Goal: Communication & Community: Answer question/provide support

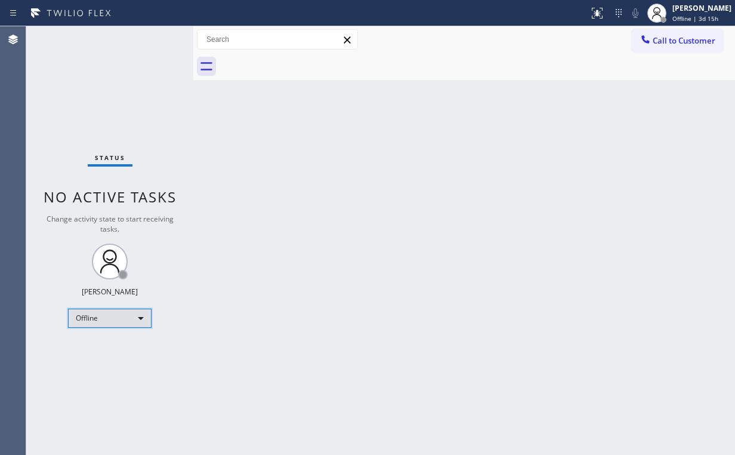
click at [143, 319] on div "Offline" at bounding box center [110, 317] width 84 height 19
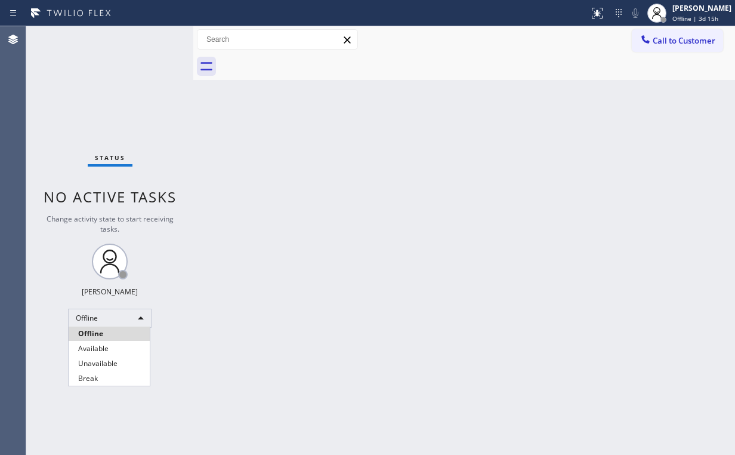
drag, startPoint x: 103, startPoint y: 360, endPoint x: 123, endPoint y: 366, distance: 21.3
click at [103, 360] on li "Unavailable" at bounding box center [109, 363] width 81 height 14
drag, startPoint x: 301, startPoint y: 304, endPoint x: 248, endPoint y: 446, distance: 151.4
click at [295, 325] on div "Back to Dashboard Change Sender ID Customers Technicians Select a contact Outbo…" at bounding box center [464, 240] width 542 height 428
click at [659, 30] on button "Call to Customer" at bounding box center [677, 40] width 91 height 23
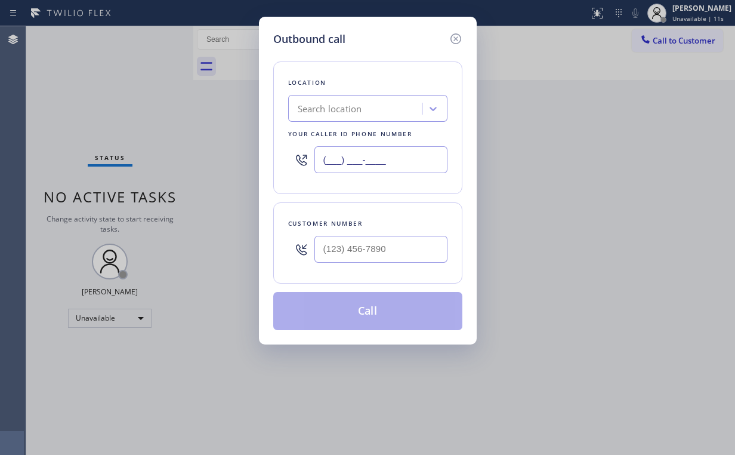
drag, startPoint x: 398, startPoint y: 156, endPoint x: 378, endPoint y: 158, distance: 20.3
click at [377, 158] on input "(___) ___-____" at bounding box center [380, 159] width 133 height 27
click at [395, 163] on input "(___) ___-____" at bounding box center [380, 159] width 133 height 27
drag, startPoint x: 395, startPoint y: 158, endPoint x: 161, endPoint y: 153, distance: 234.5
click at [161, 153] on div "Outbound call Location Search location Your caller id phone number (___) ___-__…" at bounding box center [367, 227] width 735 height 455
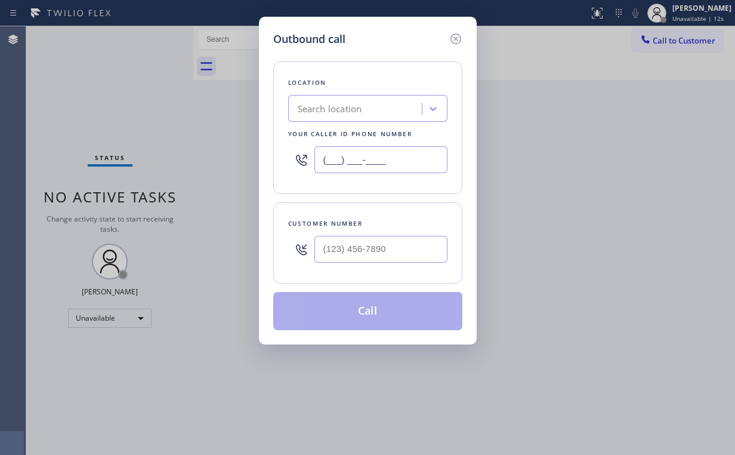
paste input "818) 928-4924"
type input "[PHONE_NUMBER]"
click at [375, 252] on input "(___) ___-____" at bounding box center [380, 249] width 133 height 27
paste input "917) 846-0876"
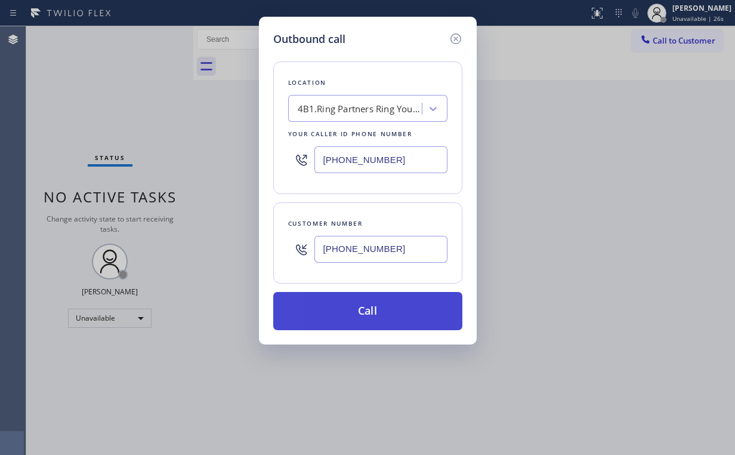
type input "[PHONE_NUMBER]"
drag, startPoint x: 346, startPoint y: 302, endPoint x: 337, endPoint y: 320, distance: 20.8
click at [346, 301] on button "Call" at bounding box center [367, 311] width 189 height 38
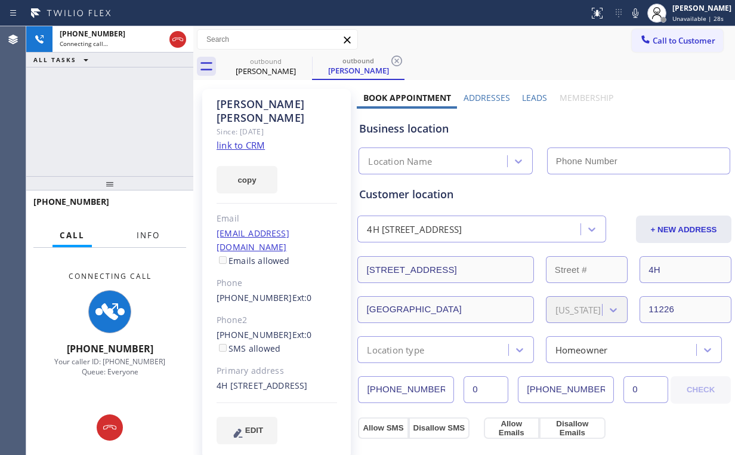
click at [151, 238] on span "Info" at bounding box center [148, 235] width 23 height 11
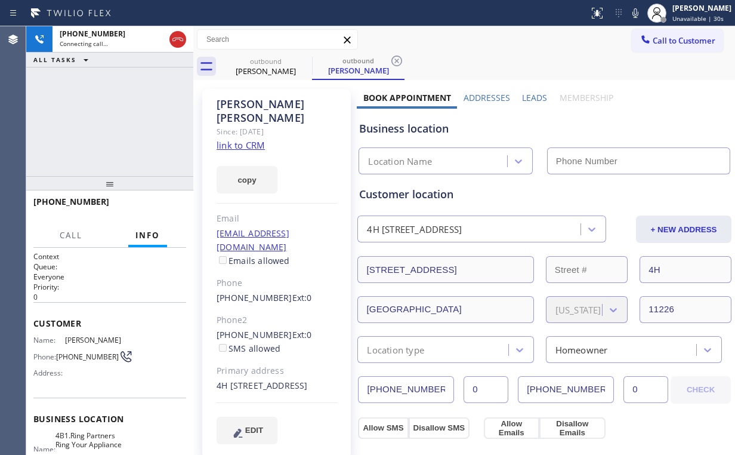
type input "[PHONE_NUMBER]"
click at [97, 128] on div "[PHONE_NUMBER] Connecting call… ALL TASKS ALL TASKS ACTIVE TASKS TASKS IN WRAP …" at bounding box center [109, 101] width 167 height 150
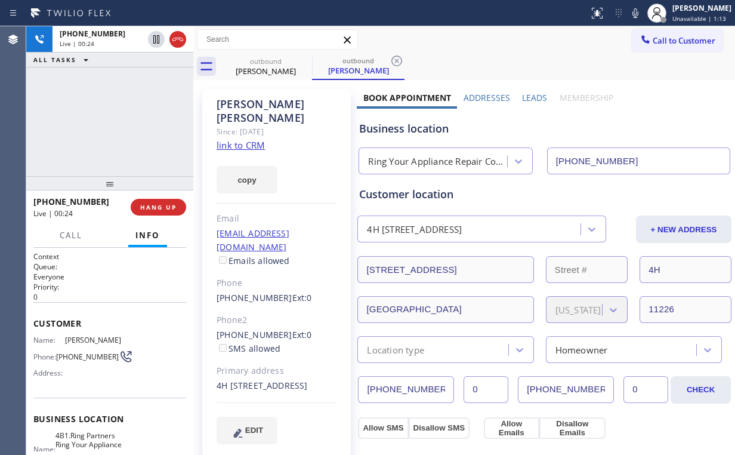
click at [443, 151] on div "Ring Your Appliance Repair Company [GEOGRAPHIC_DATA]" at bounding box center [434, 161] width 144 height 21
click at [129, 116] on div "[PHONE_NUMBER] Live | 00:26 ALL TASKS ALL TASKS ACTIVE TASKS TASKS IN WRAP UP" at bounding box center [109, 101] width 167 height 150
click at [121, 122] on div "[PHONE_NUMBER] Live | 00:27 ALL TASKS ALL TASKS ACTIVE TASKS TASKS IN WRAP UP" at bounding box center [109, 101] width 167 height 150
click at [121, 122] on div "[PHONE_NUMBER] Live | 00:28 ALL TASKS ALL TASKS ACTIVE TASKS TASKS IN WRAP UP" at bounding box center [109, 101] width 167 height 150
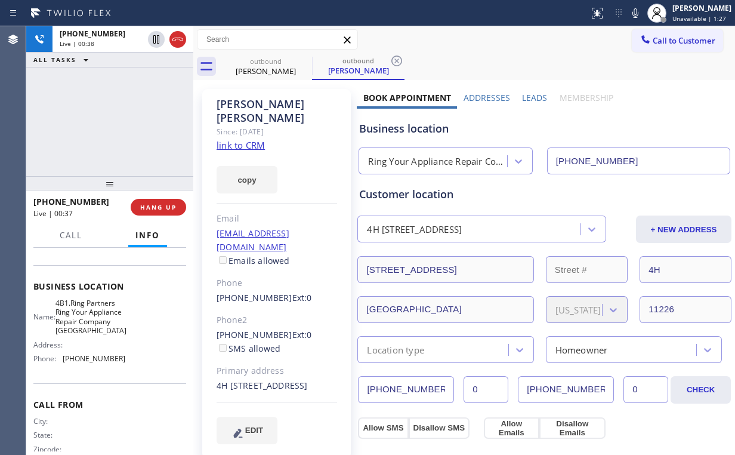
scroll to position [143, 0]
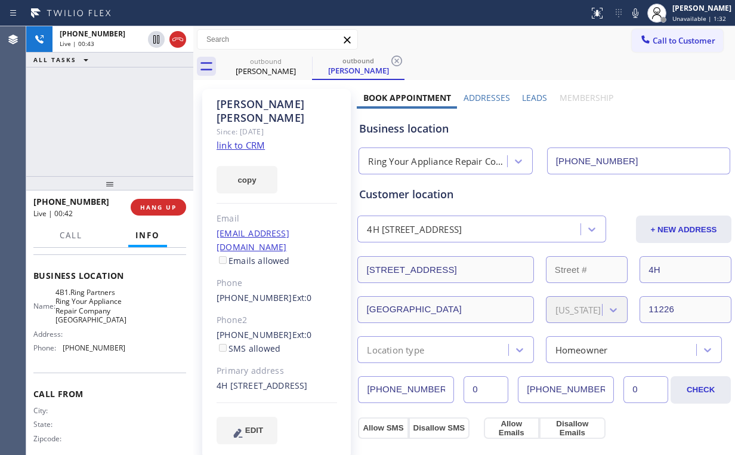
click at [121, 124] on div "[PHONE_NUMBER] Live | 00:43 ALL TASKS ALL TASKS ACTIVE TASKS TASKS IN WRAP UP" at bounding box center [109, 101] width 167 height 150
click at [167, 202] on button "HANG UP" at bounding box center [158, 207] width 55 height 17
click at [167, 203] on span "HANG UP" at bounding box center [158, 207] width 36 height 8
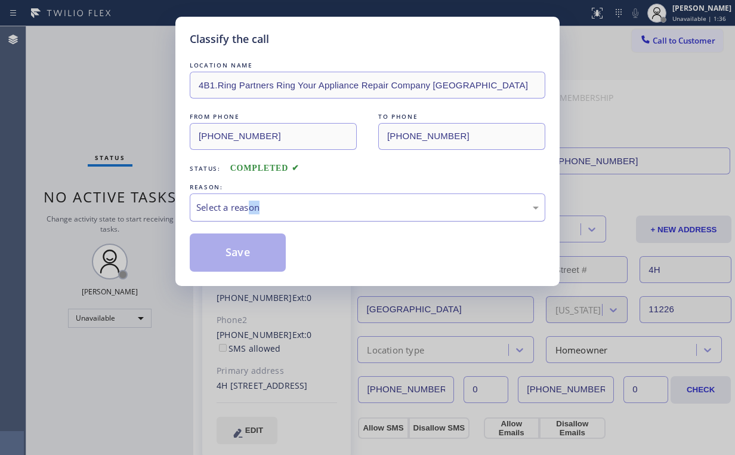
click at [248, 218] on div "LOCATION NAME 4B1.Ring Partners Ring Your Appliance Repair Company [GEOGRAPHIC_…" at bounding box center [368, 165] width 356 height 212
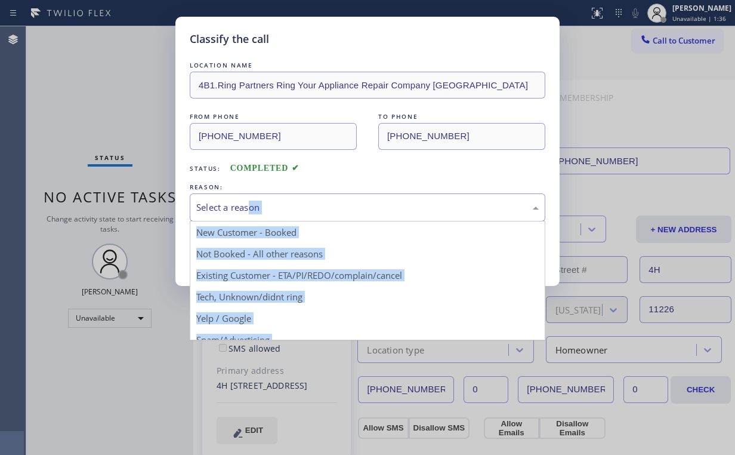
click at [248, 206] on div "Select a reason" at bounding box center [367, 207] width 342 height 14
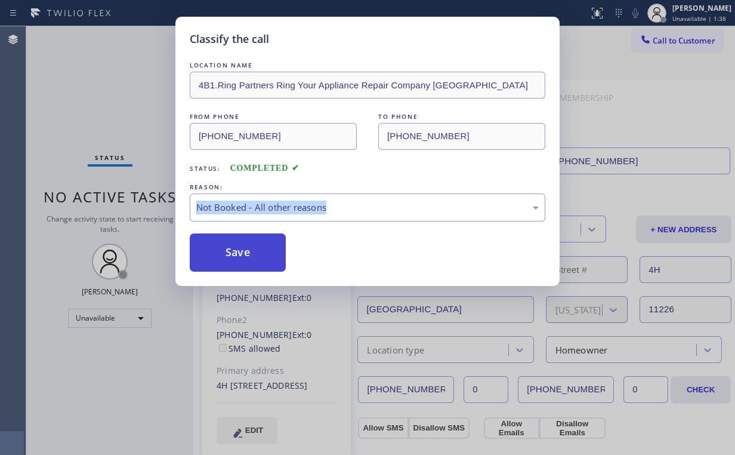
click at [246, 254] on button "Save" at bounding box center [238, 252] width 96 height 38
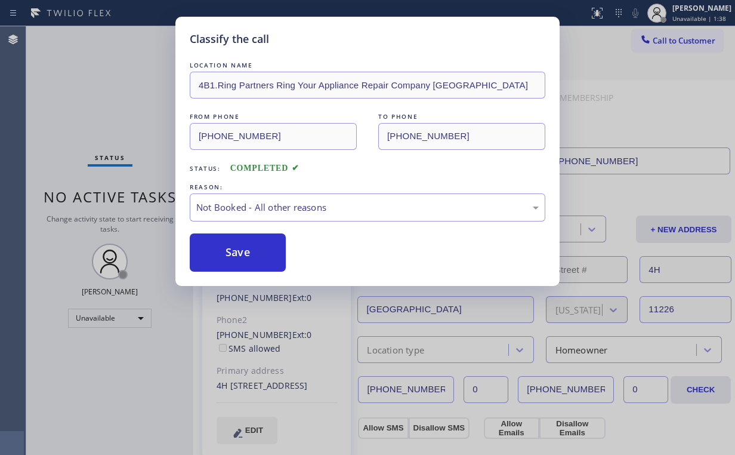
click at [251, 272] on div "Classify the call LOCATION NAME 4B1.Ring Partners Ring Your Appliance Repair Co…" at bounding box center [367, 151] width 384 height 269
click at [252, 261] on div "Classify the call LOCATION NAME 4B1.Ring Partners Ring Your Appliance Repair Co…" at bounding box center [380, 240] width 709 height 428
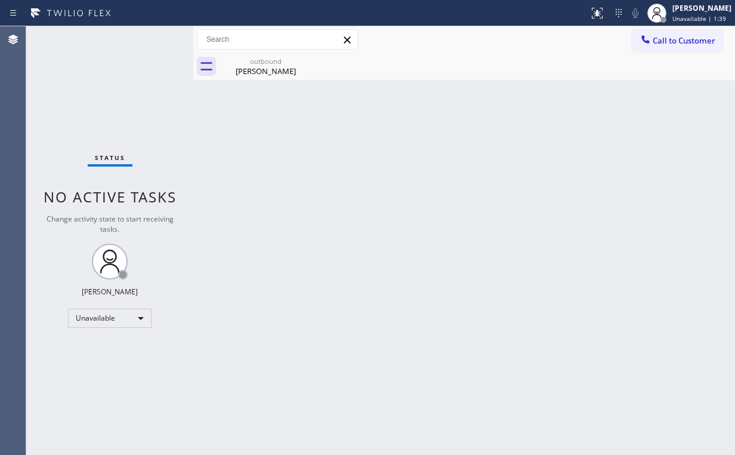
drag, startPoint x: 70, startPoint y: 96, endPoint x: 279, endPoint y: 116, distance: 209.8
click at [88, 99] on div "Status No active tasks Change activity state to start receiving tasks. [PERSON_…" at bounding box center [109, 240] width 167 height 428
drag, startPoint x: 266, startPoint y: 72, endPoint x: 300, endPoint y: 79, distance: 34.1
click at [270, 74] on div "[PERSON_NAME]" at bounding box center [266, 71] width 90 height 11
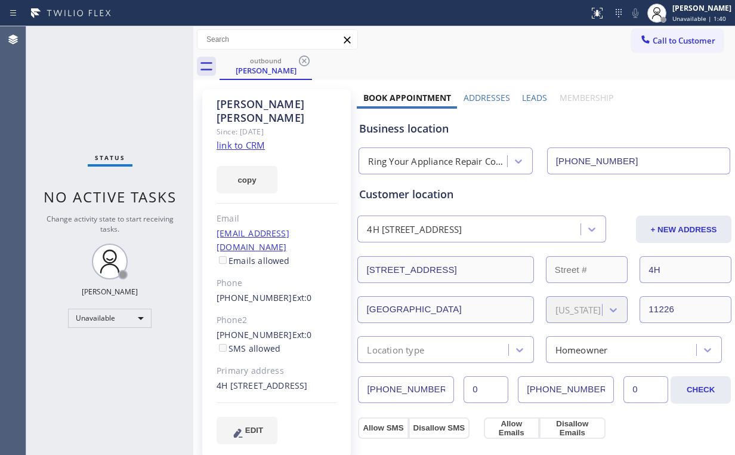
click at [302, 61] on icon at bounding box center [304, 61] width 14 height 14
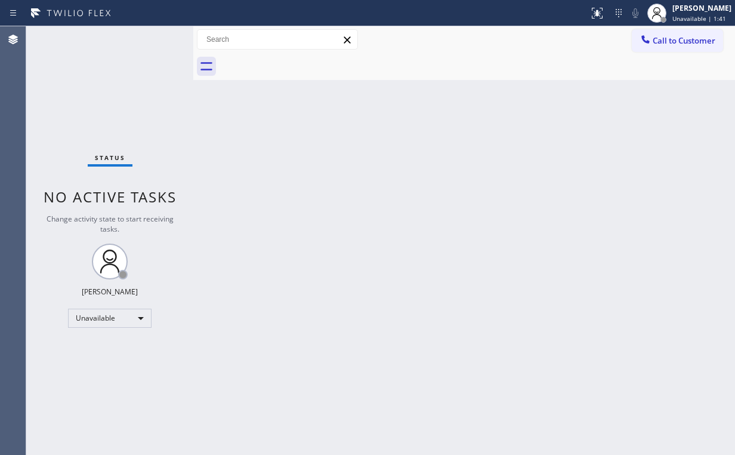
drag, startPoint x: 666, startPoint y: 39, endPoint x: 657, endPoint y: 41, distance: 9.0
click at [664, 39] on span "Call to Customer" at bounding box center [684, 40] width 63 height 11
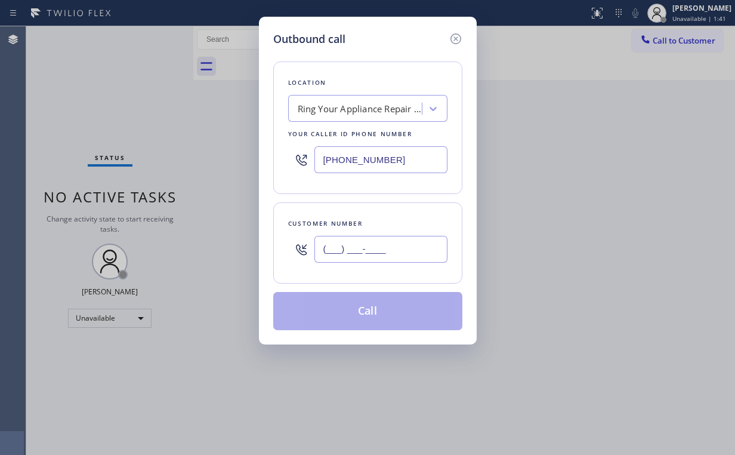
click at [397, 251] on input "(___) ___-____" at bounding box center [380, 249] width 133 height 27
paste input "917) 846-0876"
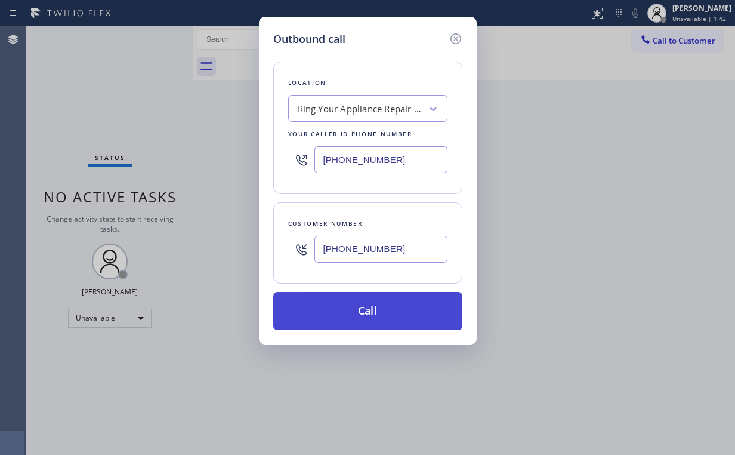
type input "[PHONE_NUMBER]"
click at [370, 316] on button "Call" at bounding box center [367, 311] width 189 height 38
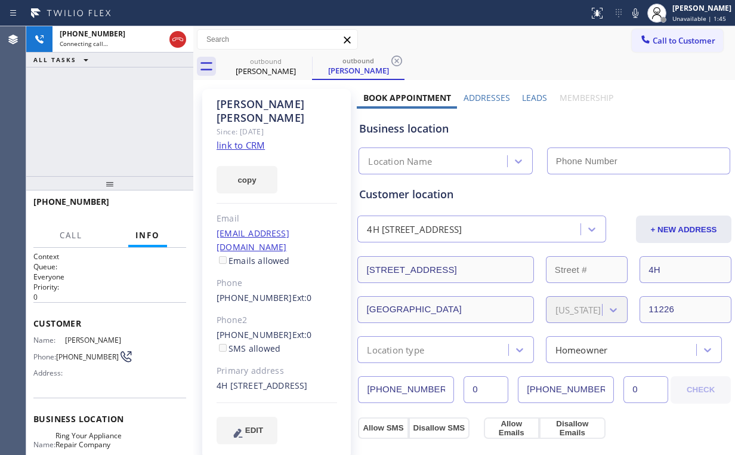
drag, startPoint x: 79, startPoint y: 82, endPoint x: 84, endPoint y: 88, distance: 8.1
click at [81, 84] on div "[PHONE_NUMBER] Connecting call… ALL TASKS ALL TASKS ACTIVE TASKS TASKS IN WRAP …" at bounding box center [109, 101] width 167 height 150
type input "[PHONE_NUMBER]"
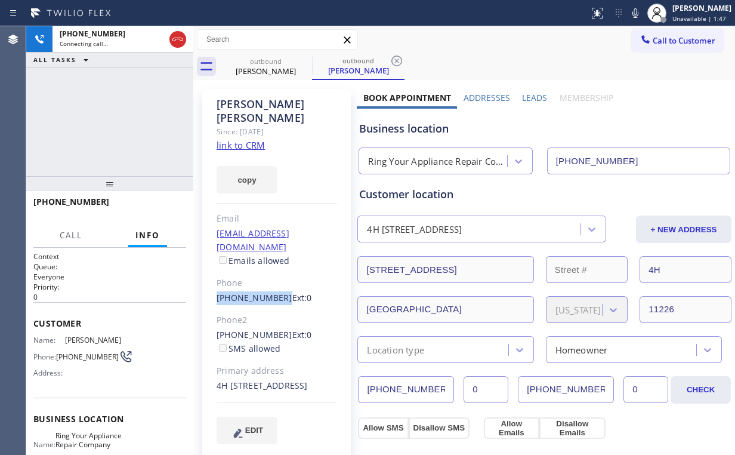
drag, startPoint x: 208, startPoint y: 264, endPoint x: 275, endPoint y: 267, distance: 66.9
click at [275, 267] on div "[PERSON_NAME] Since: [DATE] link to CRM copy Email [EMAIL_ADDRESS][DOMAIN_NAME]…" at bounding box center [276, 273] width 149 height 369
copy link "[PHONE_NUMBER]"
click at [85, 89] on div "[PHONE_NUMBER] Connecting call… ALL TASKS ALL TASKS ACTIVE TASKS TASKS IN WRAP …" at bounding box center [109, 101] width 167 height 150
click at [161, 205] on span "HANG UP" at bounding box center [158, 207] width 36 height 8
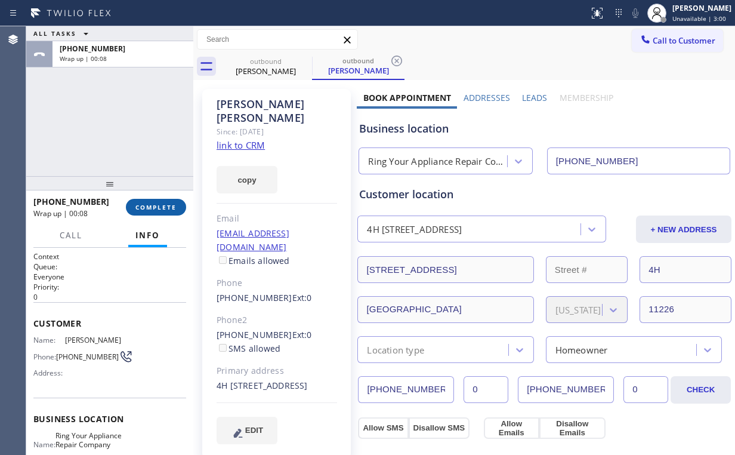
click at [161, 205] on span "COMPLETE" at bounding box center [155, 207] width 41 height 8
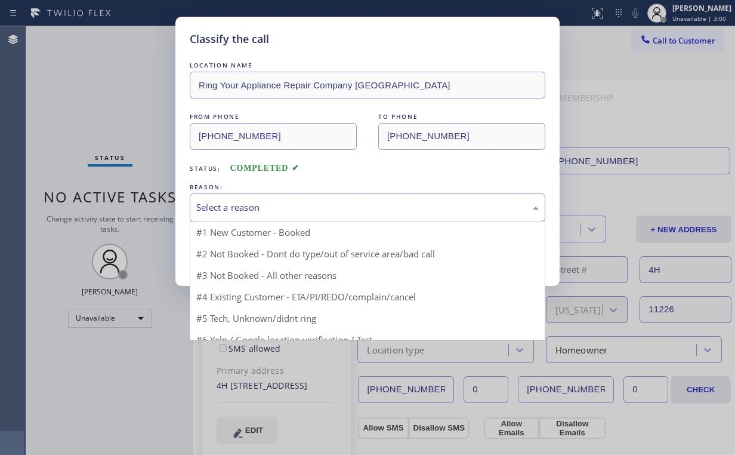
click at [226, 209] on div "Select a reason" at bounding box center [367, 207] width 342 height 14
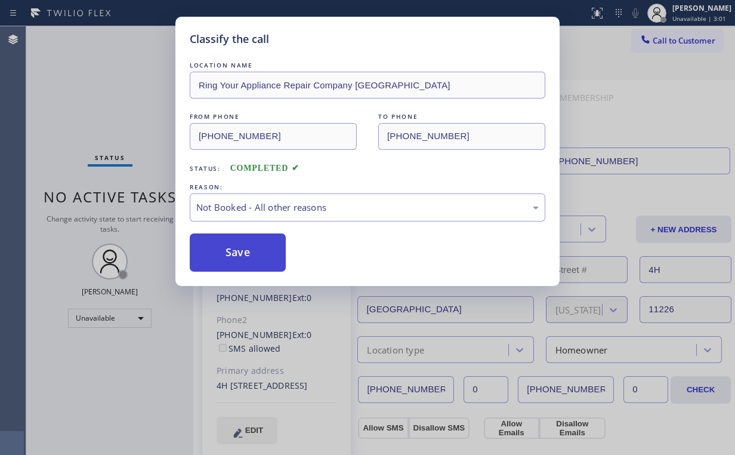
click at [232, 248] on button "Save" at bounding box center [238, 252] width 96 height 38
click at [136, 126] on div "Classify the call LOCATION NAME Ring Your Appliance Repair Company [GEOGRAPHIC_…" at bounding box center [367, 227] width 735 height 455
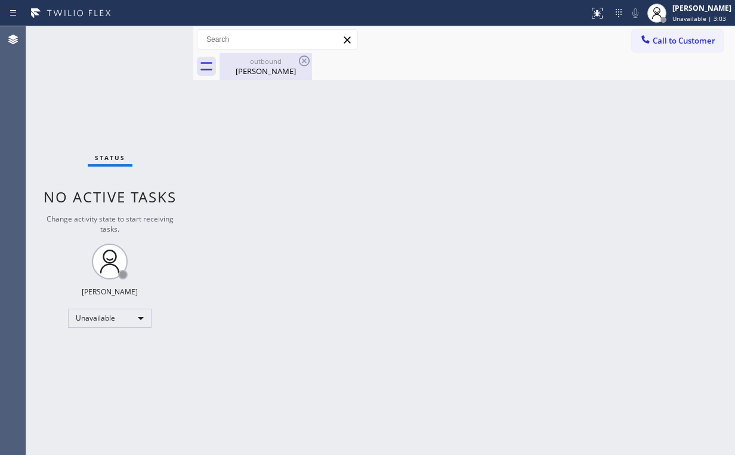
drag, startPoint x: 245, startPoint y: 59, endPoint x: 277, endPoint y: 62, distance: 32.4
click at [247, 61] on div "outbound" at bounding box center [266, 61] width 90 height 9
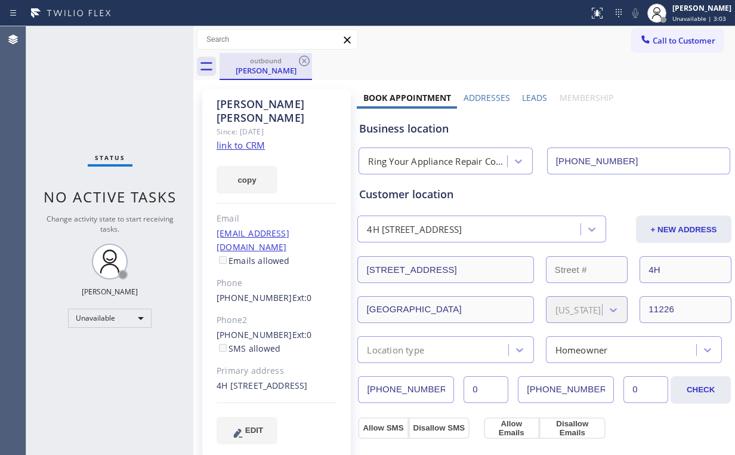
click at [294, 61] on div "outbound" at bounding box center [266, 60] width 90 height 9
drag, startPoint x: 303, startPoint y: 60, endPoint x: 292, endPoint y: 166, distance: 107.3
click at [304, 60] on icon at bounding box center [304, 60] width 11 height 11
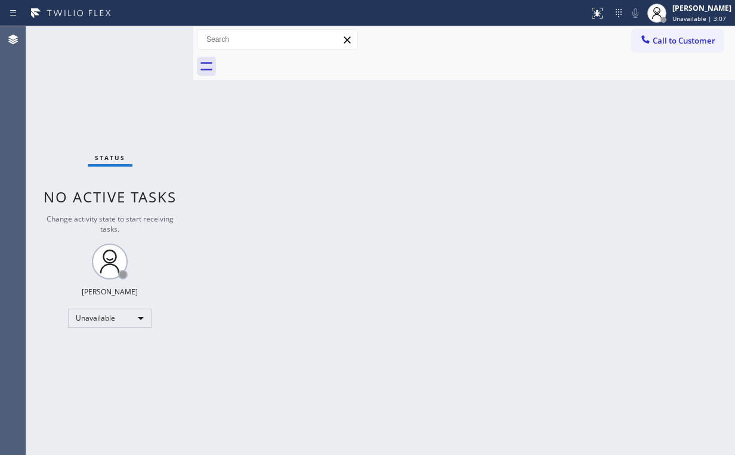
click at [95, 90] on div "Status No active tasks Change activity state to start receiving tasks. [PERSON_…" at bounding box center [109, 240] width 167 height 428
drag, startPoint x: 106, startPoint y: 131, endPoint x: 128, endPoint y: 143, distance: 25.1
click at [107, 132] on div "Status No active tasks Change activity state to start receiving tasks. [PERSON_…" at bounding box center [109, 240] width 167 height 428
